Goal: Find contact information: Find contact information

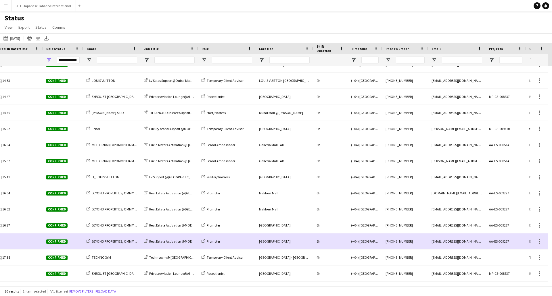
scroll to position [0, 250]
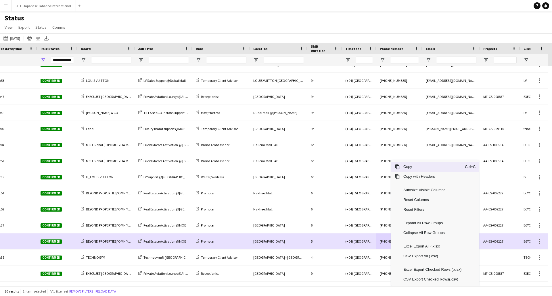
click at [417, 168] on span "Copy" at bounding box center [432, 167] width 65 height 10
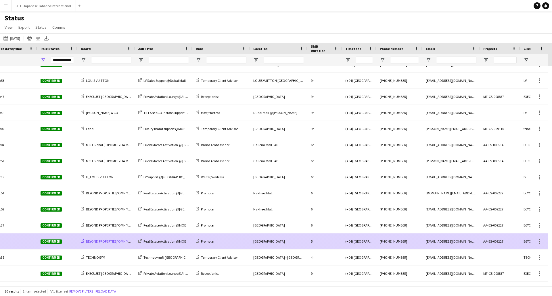
click at [107, 241] on span "BEYOND PROPERTIES/ OMNIYAT" at bounding box center [109, 242] width 46 height 4
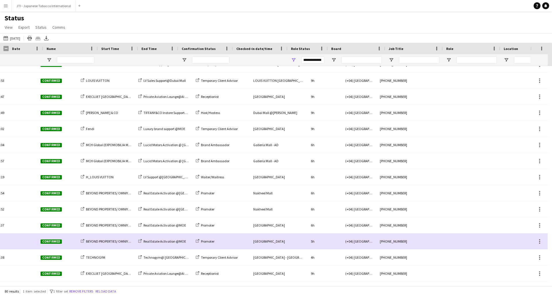
scroll to position [0, 0]
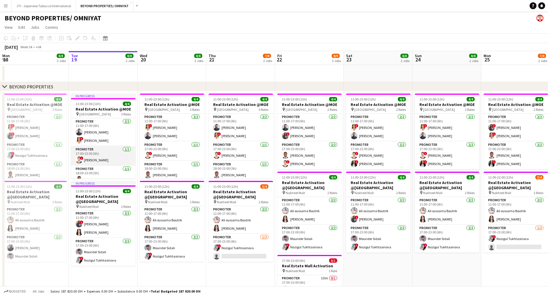
scroll to position [7, 0]
click at [109, 171] on app-card-role "Promoter [DATE] 18:00-23:00 (5h) [PERSON_NAME]" at bounding box center [103, 169] width 64 height 20
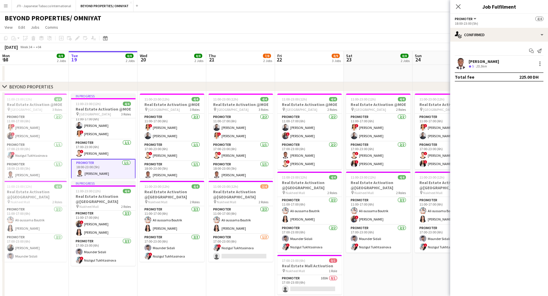
click at [490, 63] on div "[PERSON_NAME]" at bounding box center [483, 61] width 30 height 5
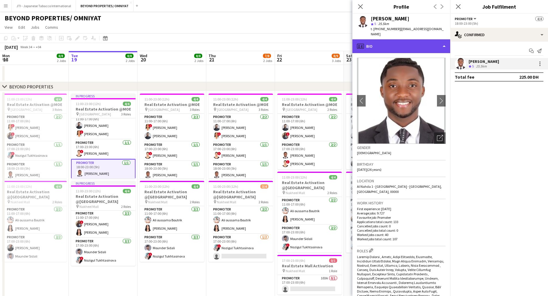
click at [398, 41] on div "profile Bio" at bounding box center [401, 46] width 98 height 14
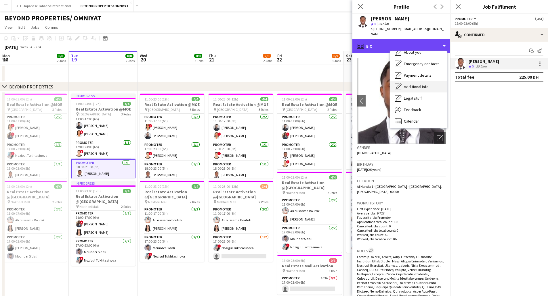
scroll to position [31, 0]
click at [415, 83] on span "Additional info" at bounding box center [416, 85] width 25 height 5
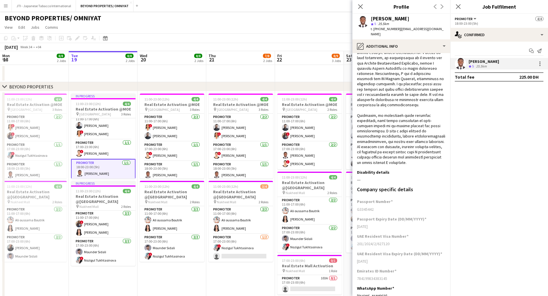
scroll to position [98, 0]
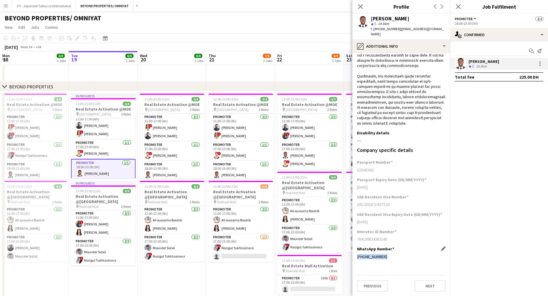
drag, startPoint x: 356, startPoint y: 256, endPoint x: 389, endPoint y: 256, distance: 33.1
click at [389, 256] on app-section-data-types "What is your capacity to work? Edit this field As much as possible Describe you…" at bounding box center [401, 174] width 98 height 243
copy div "[PHONE_NUMBER]"
